Goal: Task Accomplishment & Management: Manage account settings

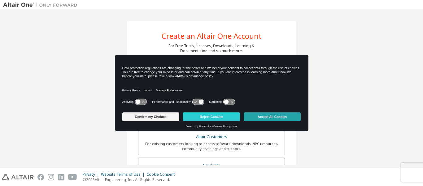
click at [285, 117] on button "Accept All Cookies" at bounding box center [272, 116] width 57 height 9
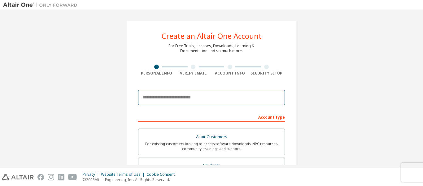
click at [203, 103] on input "email" at bounding box center [211, 97] width 147 height 15
type input "**********"
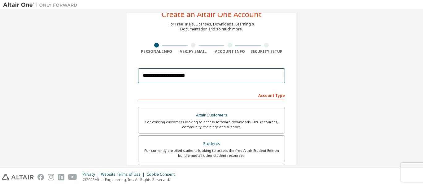
scroll to position [73, 0]
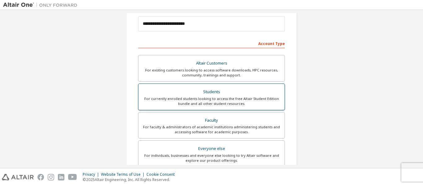
click at [246, 97] on div "For currently enrolled students looking to access the free Altair Student Editi…" at bounding box center [211, 101] width 139 height 10
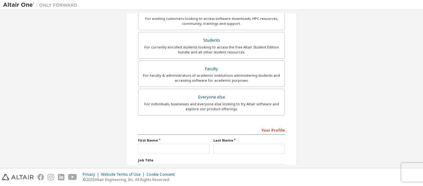
scroll to position [177, 0]
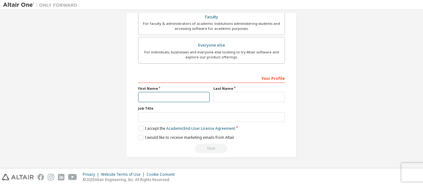
click at [181, 102] on input "text" at bounding box center [174, 97] width 72 height 10
type input "*********"
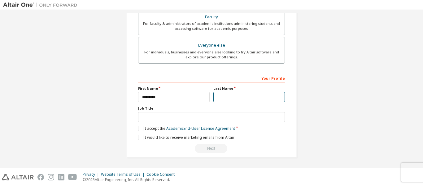
click at [263, 99] on input "text" at bounding box center [250, 97] width 72 height 10
type input "**********"
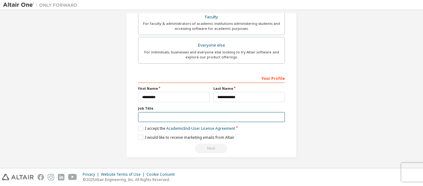
click at [204, 116] on input "text" at bounding box center [211, 117] width 147 height 10
type input "*******"
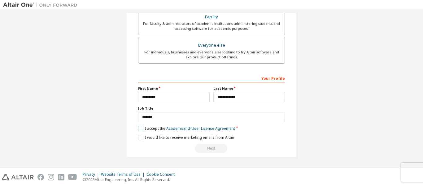
click at [144, 130] on label "I accept the Academic End-User License Agreement" at bounding box center [186, 128] width 97 height 5
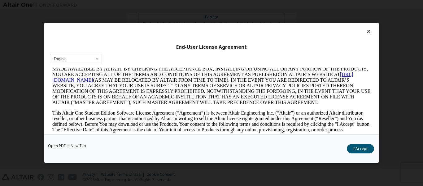
scroll to position [103, 0]
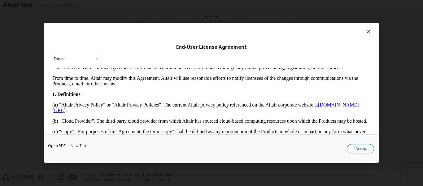
click at [359, 148] on button "I Accept" at bounding box center [360, 148] width 27 height 9
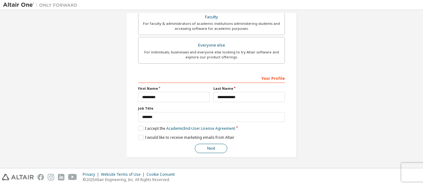
click at [218, 144] on button "Next" at bounding box center [211, 148] width 33 height 9
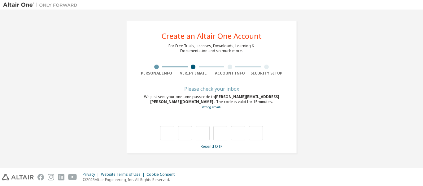
type input "*"
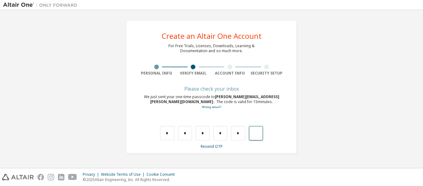
type input "*"
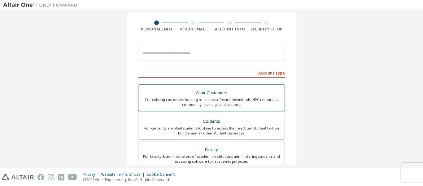
scroll to position [22, 0]
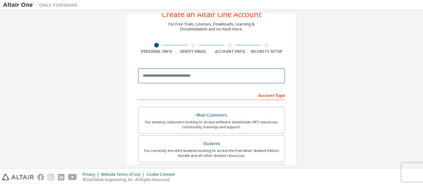
click at [197, 77] on input "email" at bounding box center [211, 75] width 147 height 15
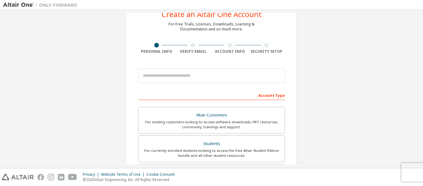
click at [306, 88] on div "Create an Altair One Account For Free Trials, Licenses, Downloads, Learning & D…" at bounding box center [211, 155] width 417 height 328
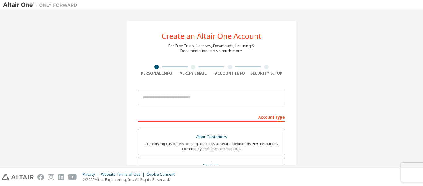
click at [23, 6] on img at bounding box center [41, 5] width 77 height 6
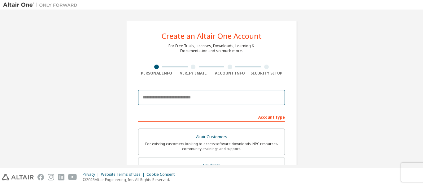
click at [178, 98] on input "email" at bounding box center [211, 97] width 147 height 15
type input "**********"
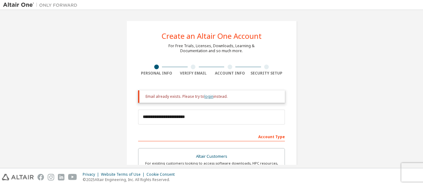
click at [210, 98] on link "login" at bounding box center [209, 96] width 9 height 5
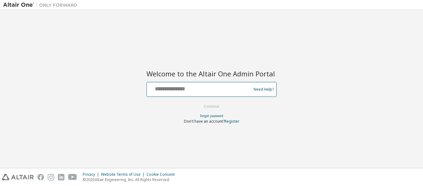
click at [206, 87] on input "text" at bounding box center [199, 87] width 101 height 9
type input "**********"
click at [225, 91] on input "**********" at bounding box center [199, 87] width 101 height 9
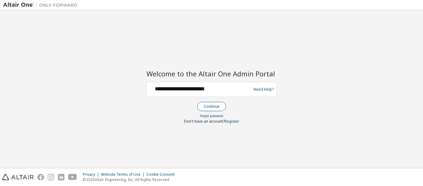
click at [216, 107] on button "Continue" at bounding box center [211, 106] width 29 height 9
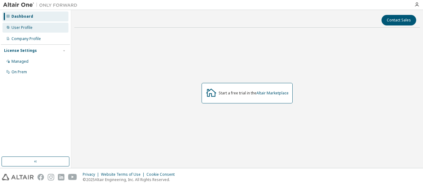
click at [22, 25] on div "User Profile" at bounding box center [21, 27] width 21 height 5
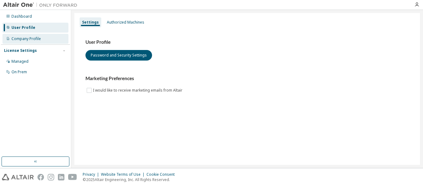
click at [33, 40] on div "Company Profile" at bounding box center [25, 38] width 29 height 5
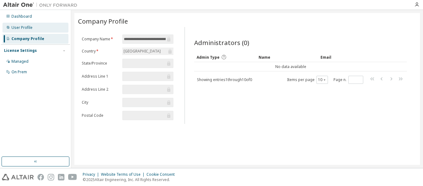
click at [24, 31] on div "User Profile" at bounding box center [35, 28] width 66 height 10
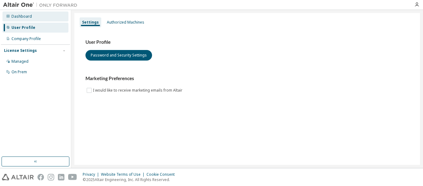
click at [27, 19] on div "Dashboard" at bounding box center [35, 16] width 66 height 10
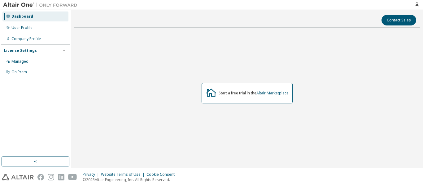
click at [47, 3] on img at bounding box center [41, 5] width 77 height 6
click at [25, 5] on img at bounding box center [41, 5] width 77 height 6
click at [263, 93] on link "Altair Marketplace" at bounding box center [273, 92] width 32 height 5
